Goal: Task Accomplishment & Management: Manage account settings

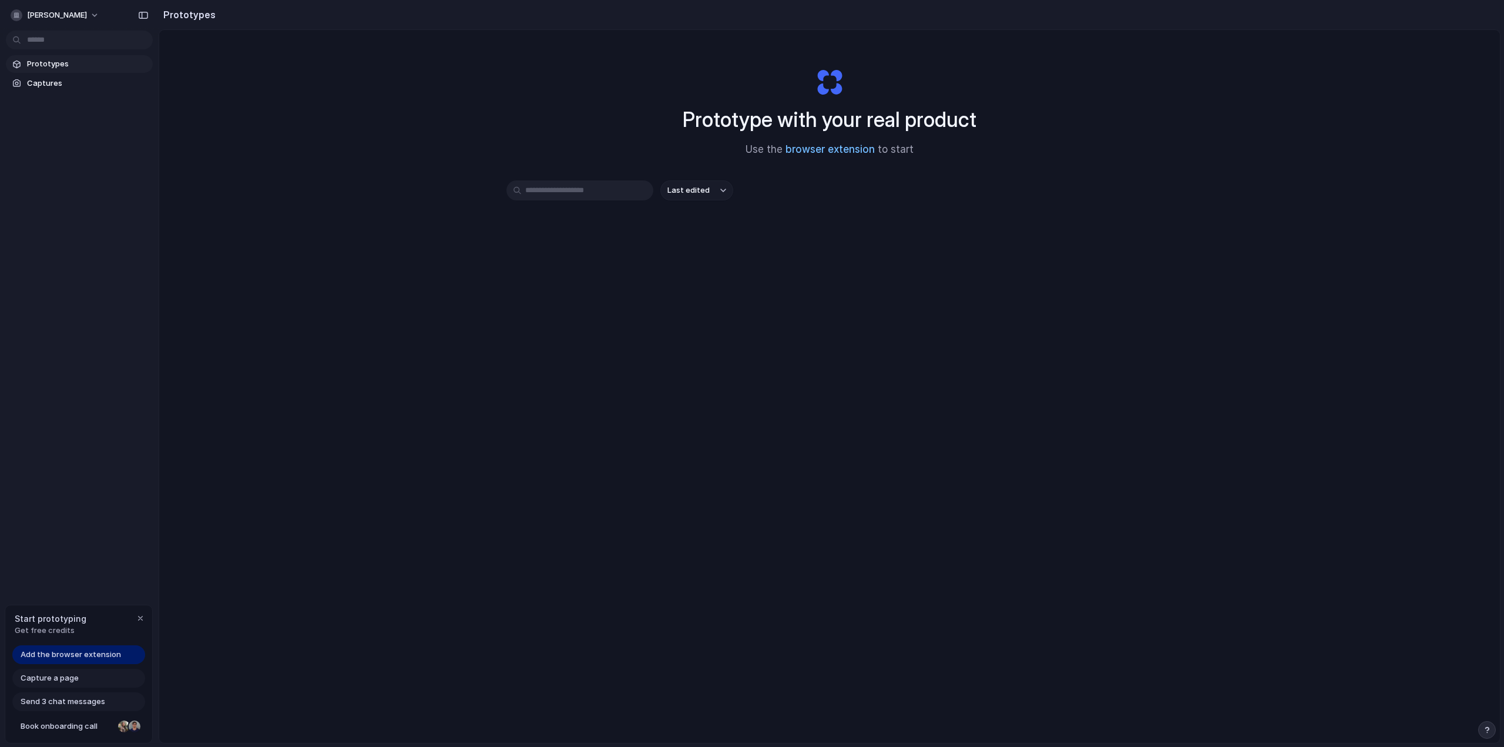
click at [819, 152] on link "browser extension" at bounding box center [830, 149] width 89 height 12
click at [96, 11] on button "sheshant-thakkar" at bounding box center [55, 15] width 99 height 19
click at [86, 376] on div at bounding box center [376, 426] width 752 height 100
click at [86, 82] on div at bounding box center [96, 117] width 21 height 100
click at [86, 82] on li "Change theme" at bounding box center [57, 79] width 98 height 19
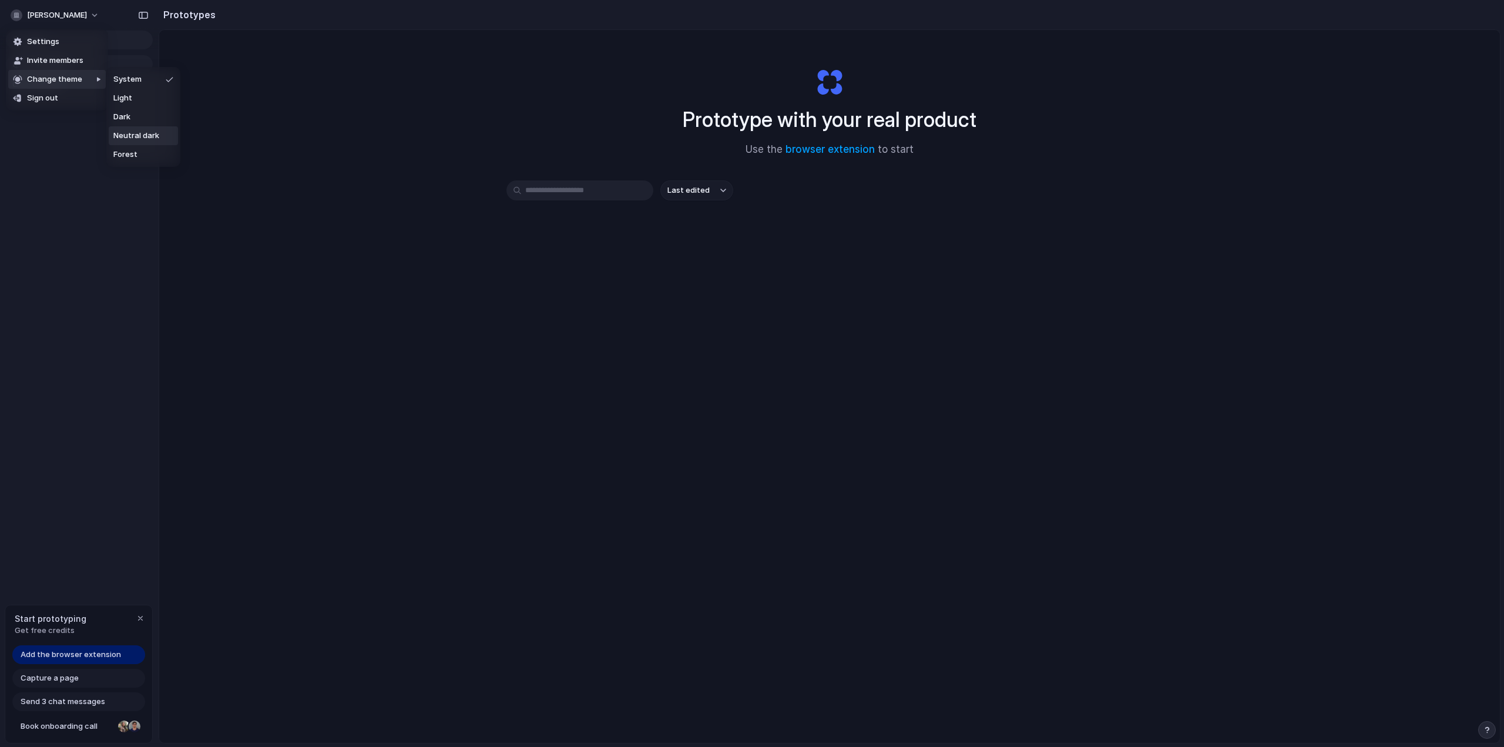
click at [142, 133] on span "Neutral dark" at bounding box center [136, 136] width 46 height 12
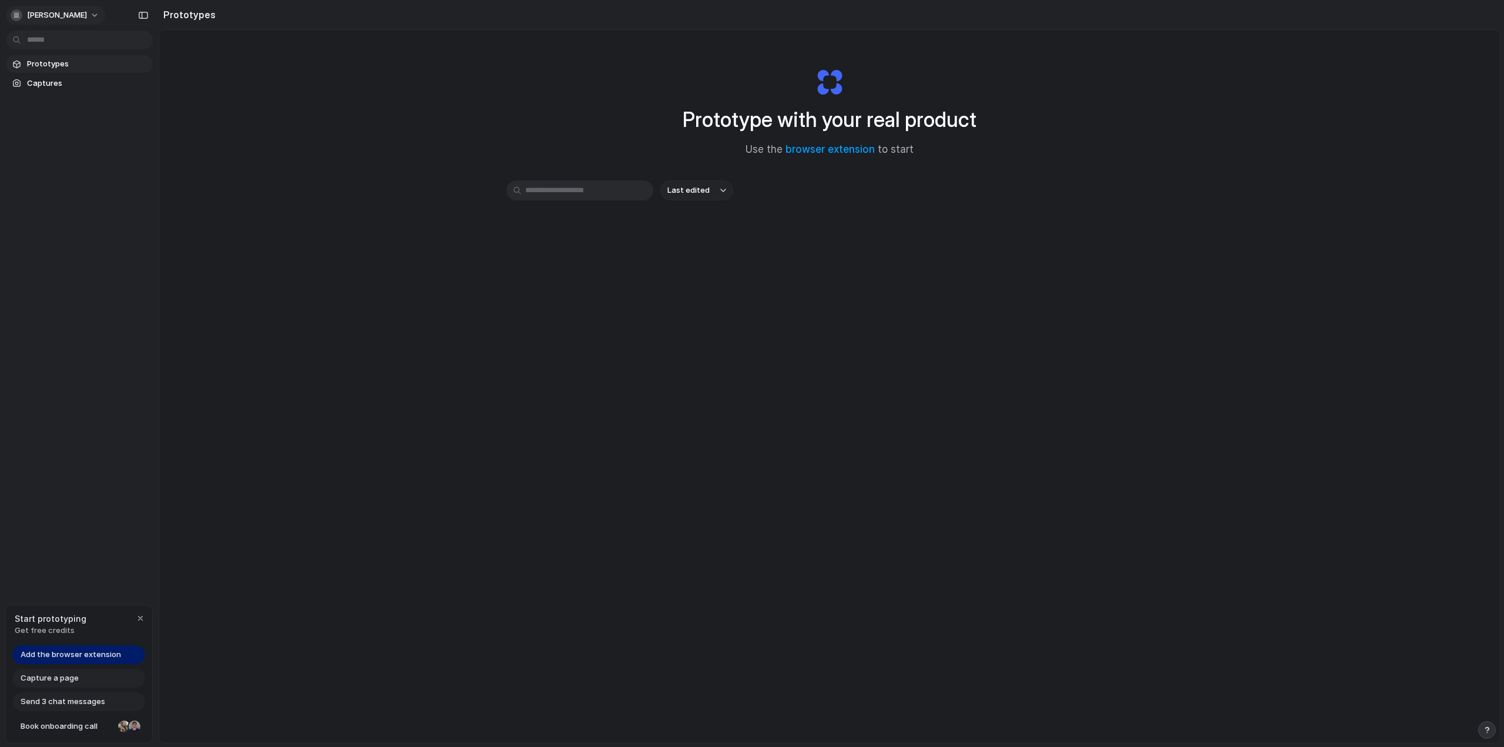
click at [55, 15] on span "sheshant-thakkar" at bounding box center [57, 15] width 60 height 12
click at [128, 152] on span "Forest" at bounding box center [125, 155] width 24 height 12
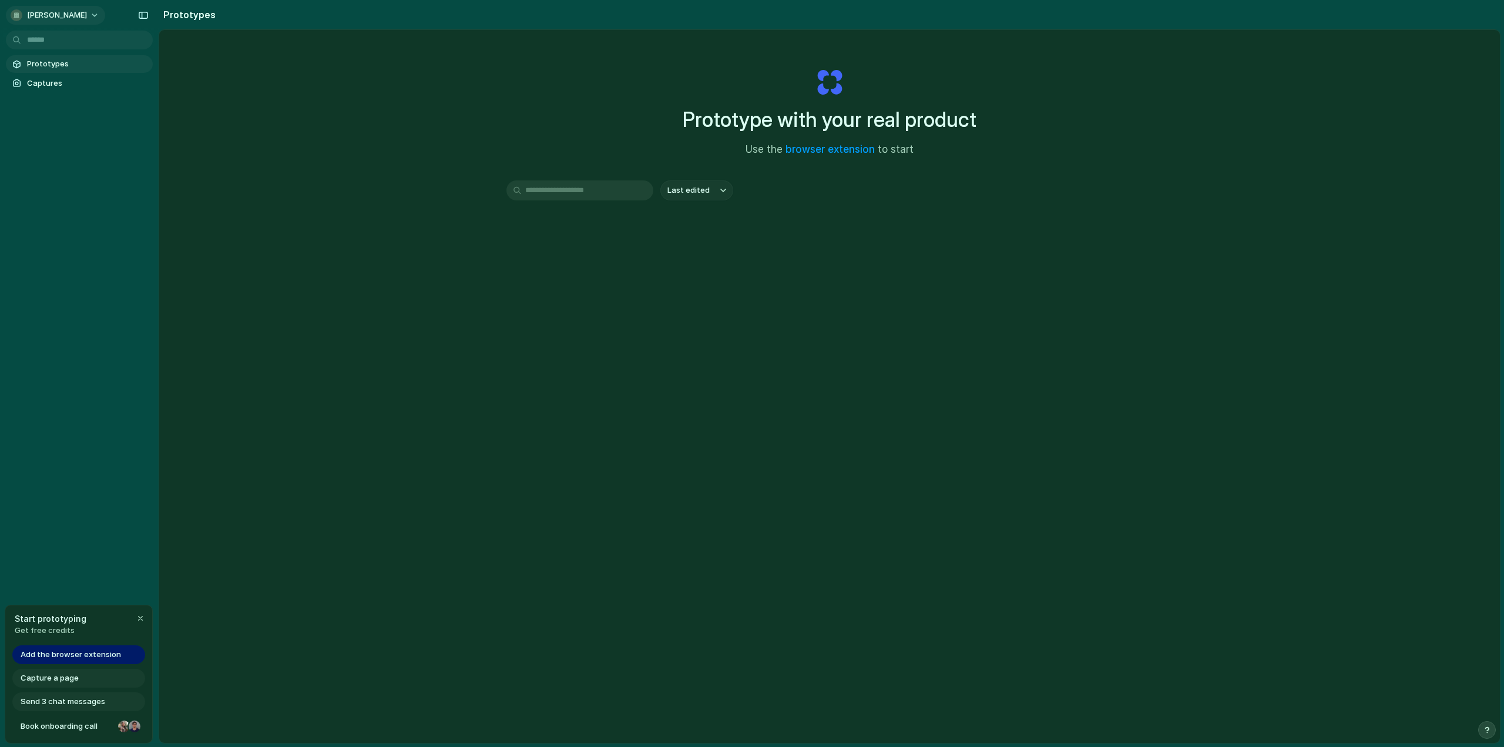
click at [76, 19] on span "sheshant-thakkar" at bounding box center [57, 15] width 60 height 12
click at [135, 111] on li "Dark" at bounding box center [143, 117] width 69 height 19
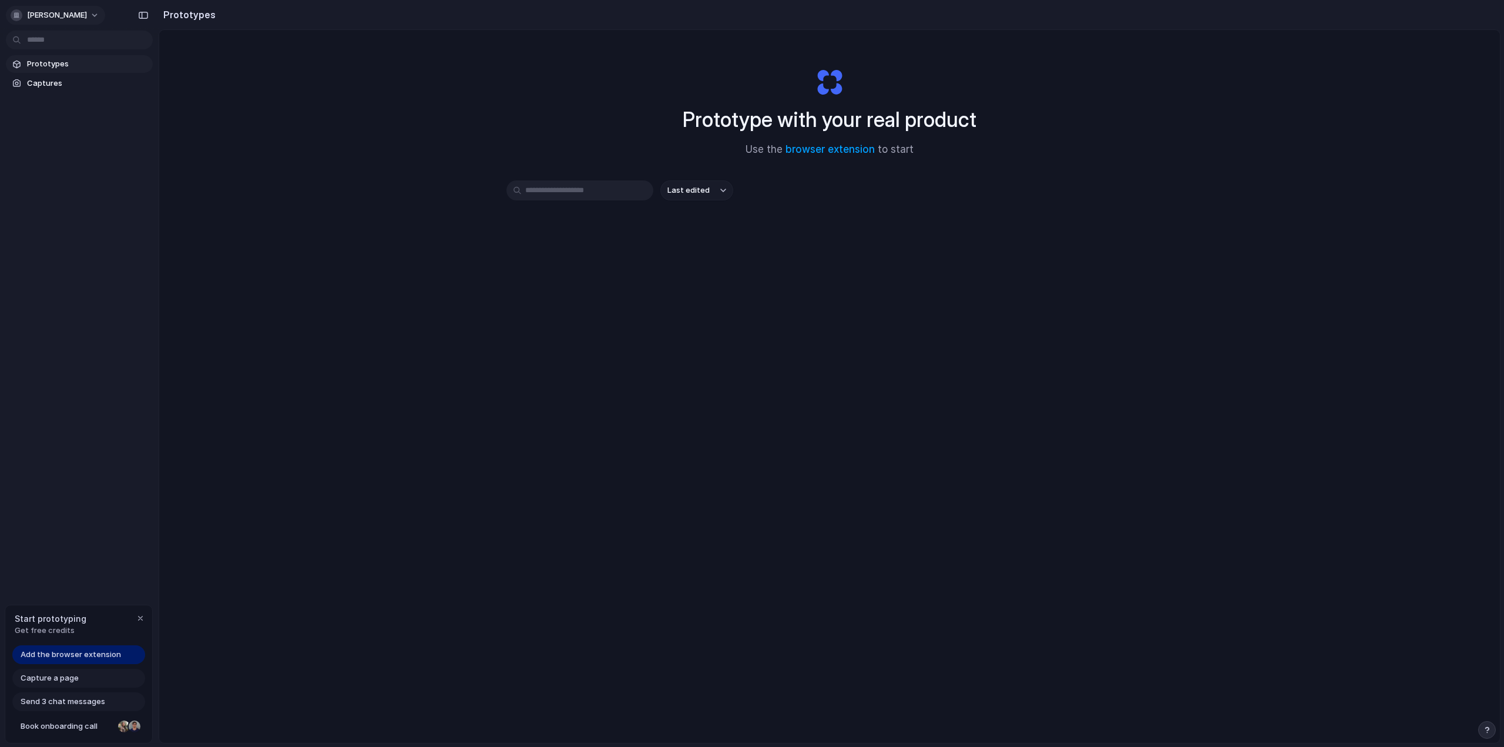
click at [75, 15] on span "sheshant-thakkar" at bounding box center [57, 15] width 60 height 12
click at [125, 79] on span "System" at bounding box center [127, 79] width 28 height 12
click at [63, 13] on span "sheshant-thakkar" at bounding box center [57, 15] width 60 height 12
click at [133, 130] on span "Neutral dark" at bounding box center [136, 136] width 46 height 12
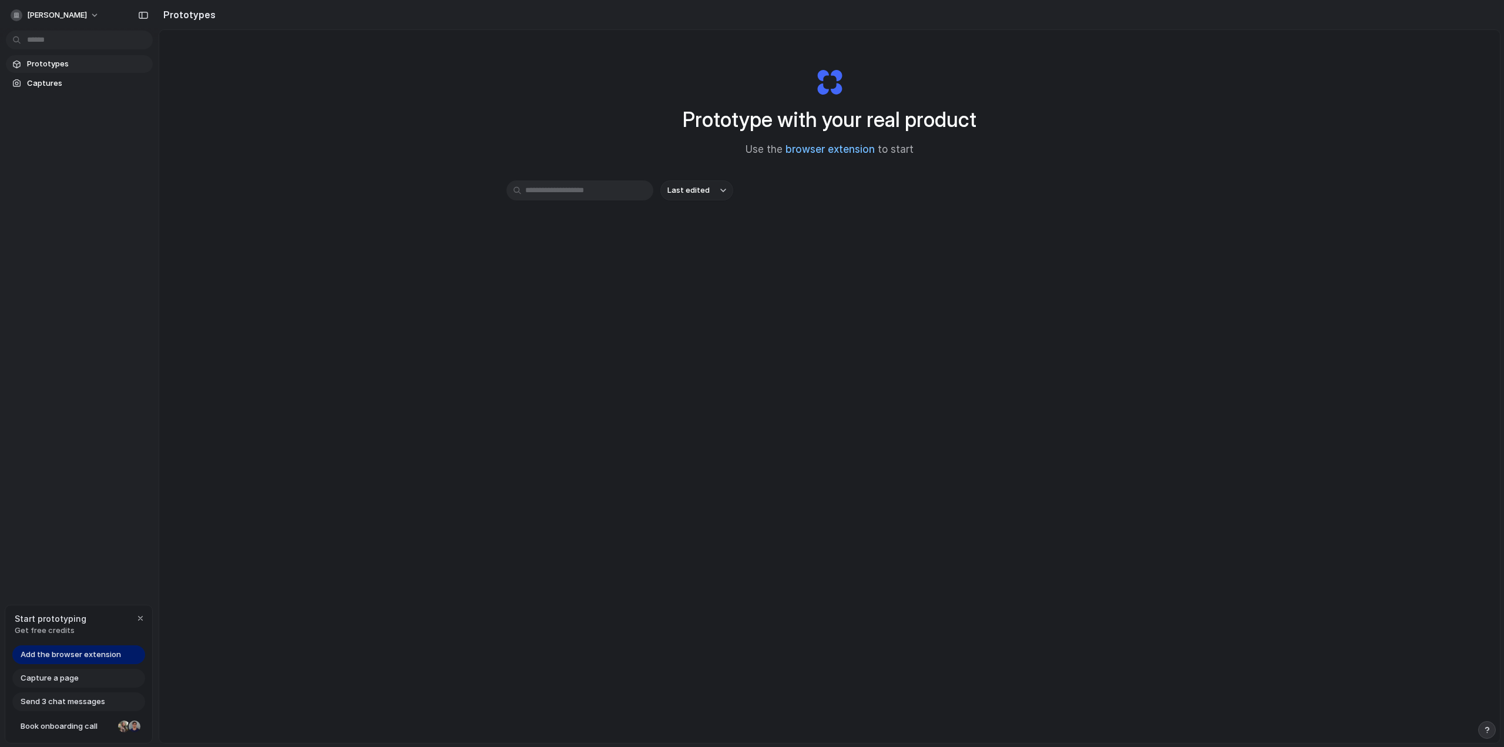
click at [795, 150] on link "browser extension" at bounding box center [830, 149] width 89 height 12
